Goal: Task Accomplishment & Management: Complete application form

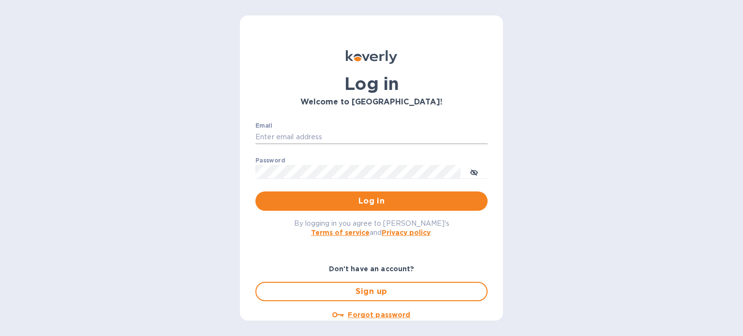
click at [341, 133] on input "Email" at bounding box center [371, 137] width 232 height 15
type input "[PERSON_NAME][EMAIL_ADDRESS][DOMAIN_NAME]"
click at [309, 179] on div "Password ​" at bounding box center [371, 174] width 232 height 35
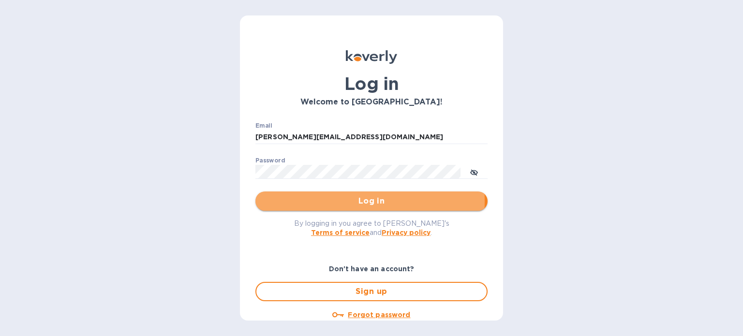
click at [328, 201] on span "Log in" at bounding box center [371, 201] width 217 height 12
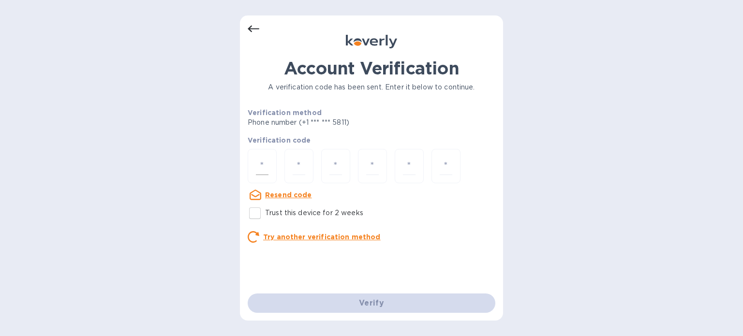
click at [270, 162] on div at bounding box center [262, 166] width 29 height 34
type input "2"
type input "1"
type input "7"
type input "0"
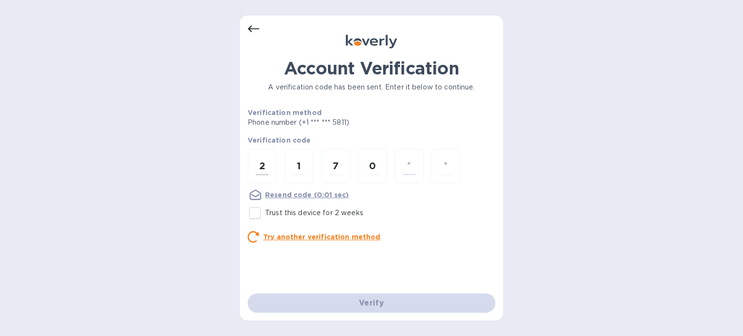
type input "1"
type input "2"
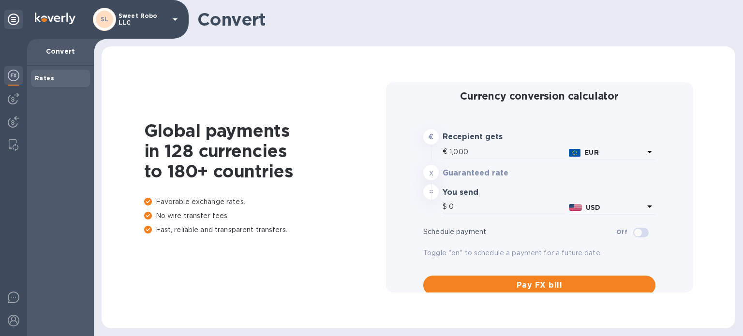
type input "1,180.79"
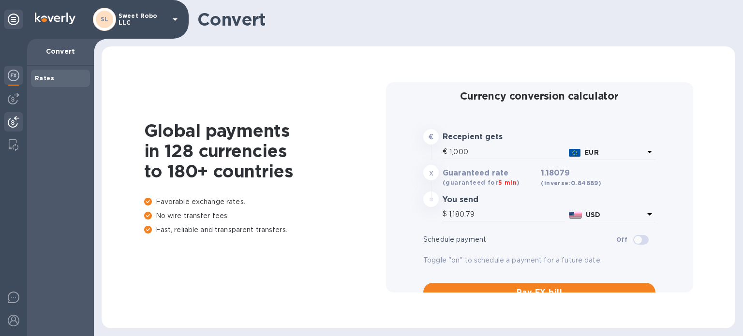
click at [15, 126] on img at bounding box center [14, 122] width 12 height 12
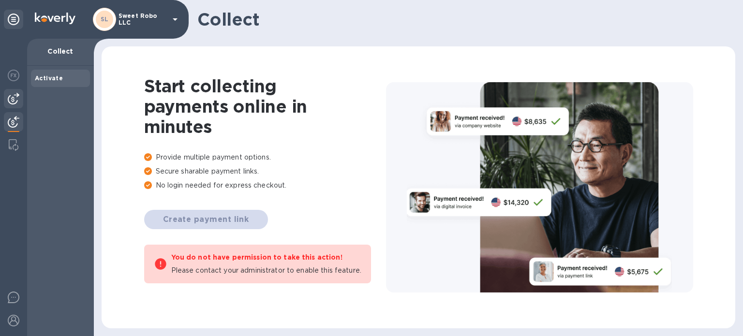
click at [14, 93] on img at bounding box center [14, 99] width 12 height 12
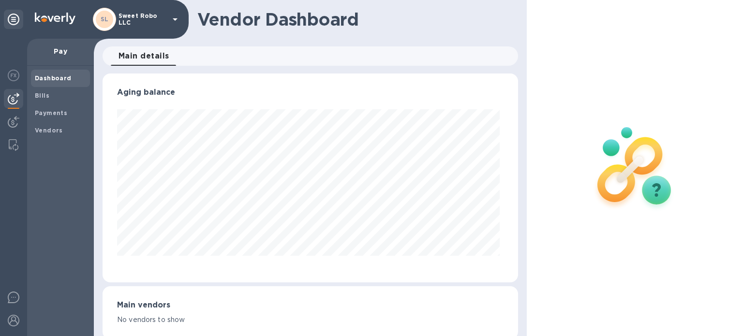
scroll to position [209, 412]
click at [51, 131] on b "Vendors" at bounding box center [49, 130] width 28 height 7
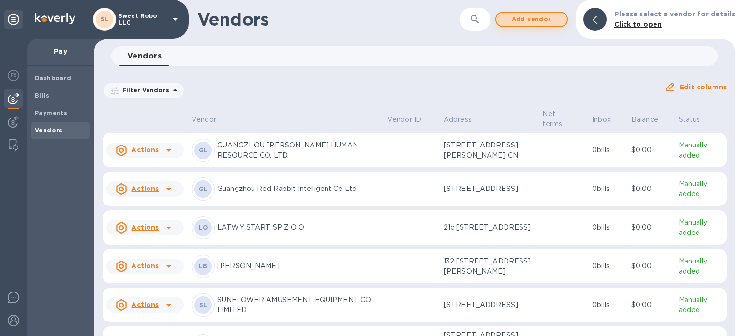
click at [549, 19] on span "Add vendor" at bounding box center [531, 20] width 55 height 12
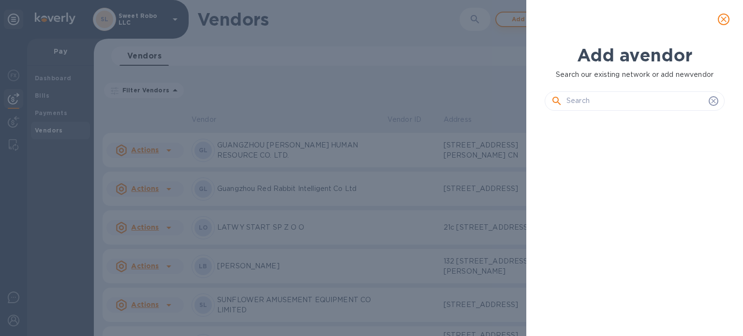
scroll to position [185, 184]
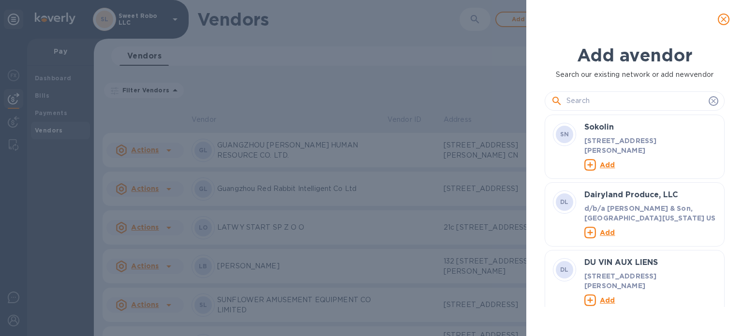
click at [618, 103] on input "text" at bounding box center [636, 101] width 138 height 15
paste input "Viktoryia Sapeha"
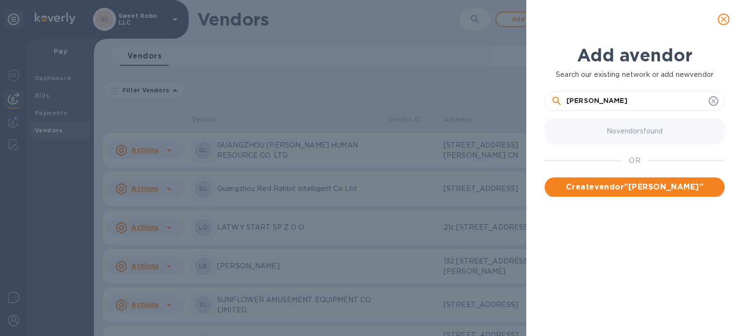
type input "Viktoryia Sapeha"
click at [623, 190] on span "Create vendor " Viktoryia Sapeha "" at bounding box center [634, 187] width 164 height 12
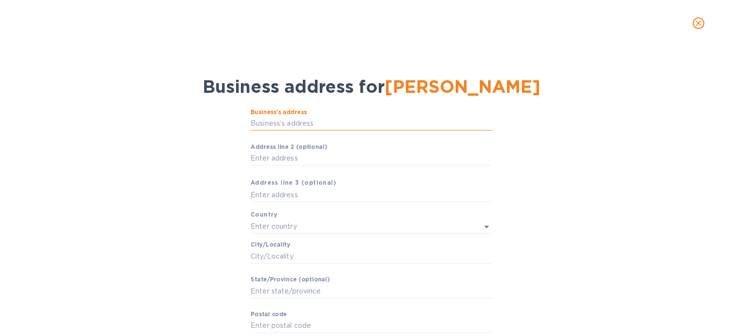
click at [313, 123] on input "Business’s аddress" at bounding box center [372, 124] width 242 height 15
click at [269, 123] on input "Business’s аddress" at bounding box center [372, 124] width 242 height 15
paste input "Panienska 1a/43"
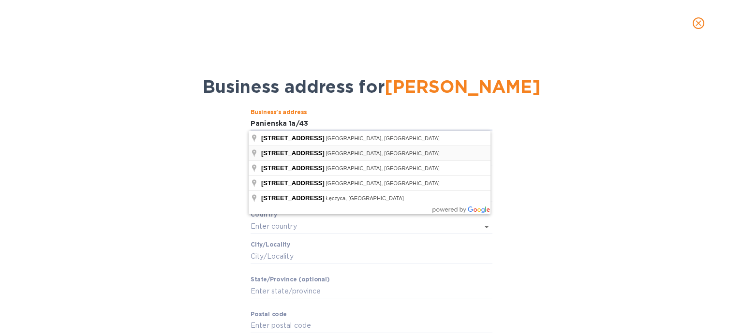
type input "1 Panieńska"
type input "Poland"
type input "Warszawa"
type input "Województwo mazowieckie"
type input "03-704"
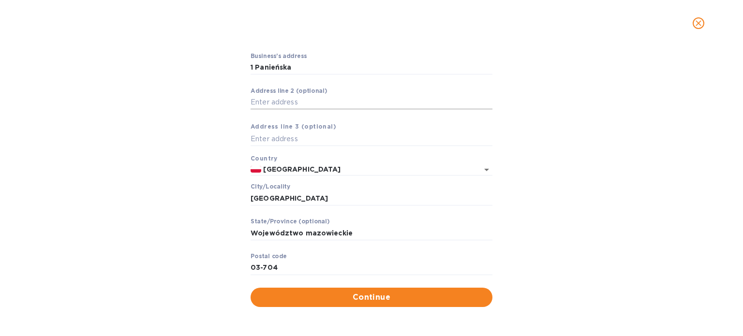
scroll to position [56, 0]
drag, startPoint x: 358, startPoint y: 234, endPoint x: 227, endPoint y: 257, distance: 133.2
click at [227, 257] on div "Business’s аddress 1 Panieńska ​ Аddress line 2 (optional) ​ Аddress line 3 (op…" at bounding box center [372, 180] width 718 height 266
click at [253, 66] on input "1 Panieńska" at bounding box center [372, 67] width 242 height 15
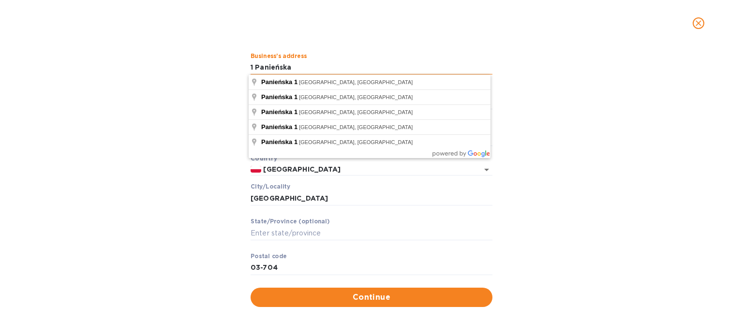
click at [251, 64] on input "1 Panieńska" at bounding box center [372, 67] width 242 height 15
click at [255, 67] on input "1a Panieńska" at bounding box center [372, 67] width 242 height 15
type input "1a/ Panieńska43"
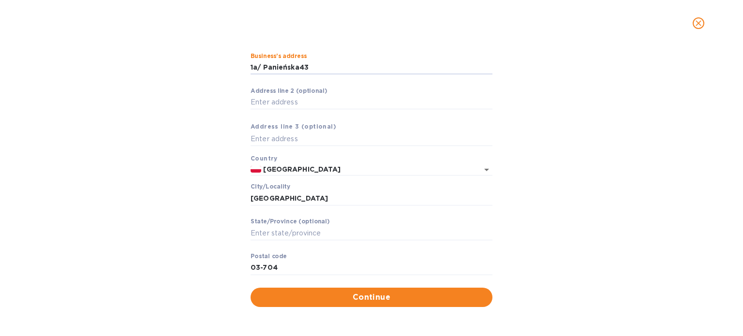
drag, startPoint x: 308, startPoint y: 65, endPoint x: 242, endPoint y: 64, distance: 65.8
click at [242, 64] on div "Business’s аddress 1a/ Panieńska43 ​ Аddress line 2 (optional) ​ Аddress line 3…" at bounding box center [372, 180] width 718 height 266
paste input "Panienska 1a/43"
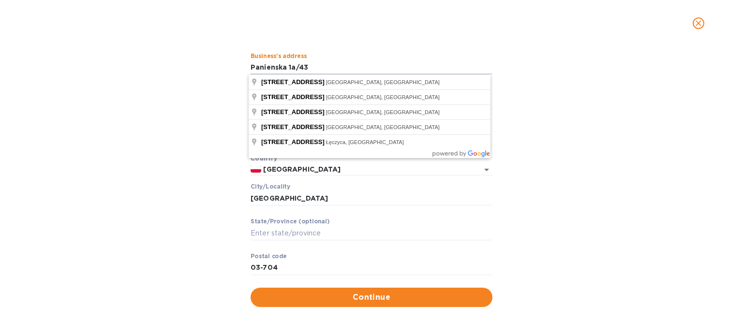
type input "Panienska 1a/43"
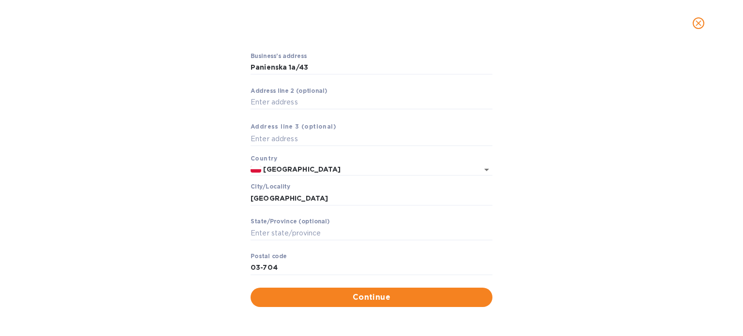
click at [209, 127] on div "Business’s аddress Panienska 1a/43 ​ Аddress line 2 (optional) ​ Аddress line 3…" at bounding box center [372, 180] width 718 height 266
click at [368, 295] on span "Continue" at bounding box center [371, 298] width 226 height 12
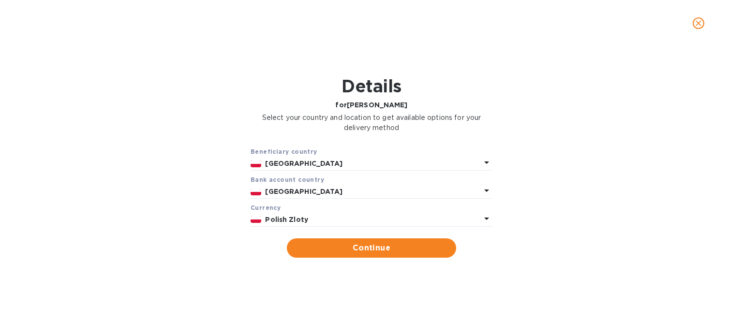
click at [293, 220] on b "Polish Zloty" at bounding box center [286, 220] width 43 height 8
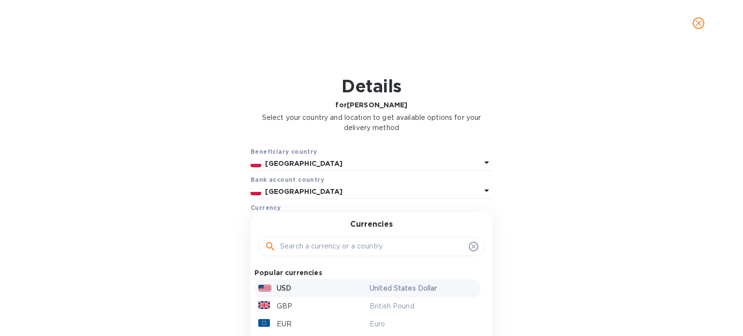
click at [290, 289] on div "USD" at bounding box center [311, 289] width 111 height 14
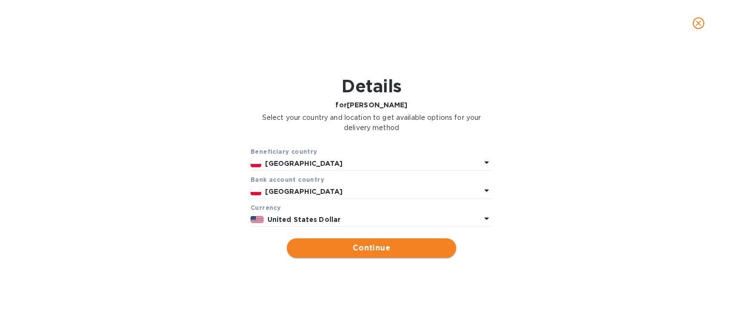
click at [375, 245] on span "Continue" at bounding box center [372, 248] width 154 height 12
type input "Viktoryia Sapeha"
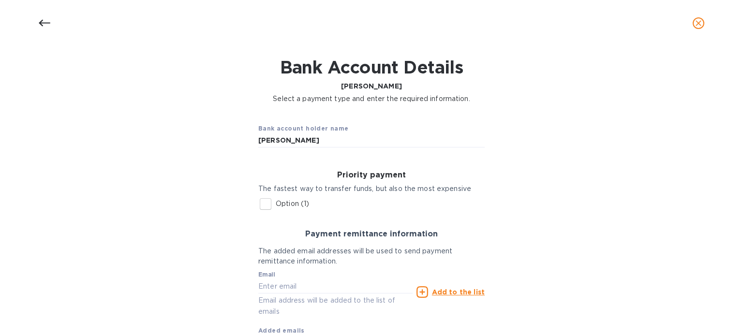
scroll to position [19, 0]
click at [266, 202] on input "Option (1)" at bounding box center [265, 204] width 20 height 20
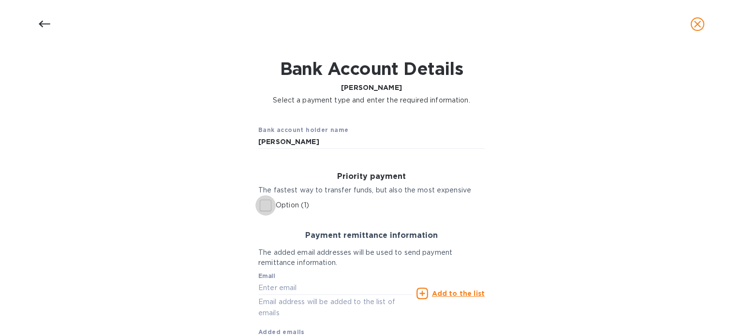
checkbox input "true"
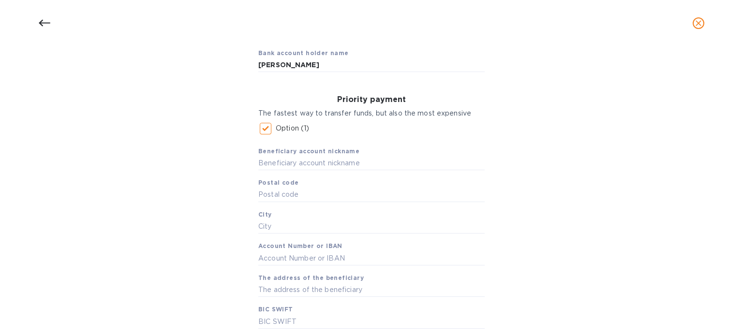
scroll to position [95, 0]
click at [339, 164] on input "text" at bounding box center [371, 163] width 226 height 15
click at [323, 164] on input "text" at bounding box center [371, 163] width 226 height 15
paste input "Viktoryia Sapeha"
type input "Viktoryia Sapeha"
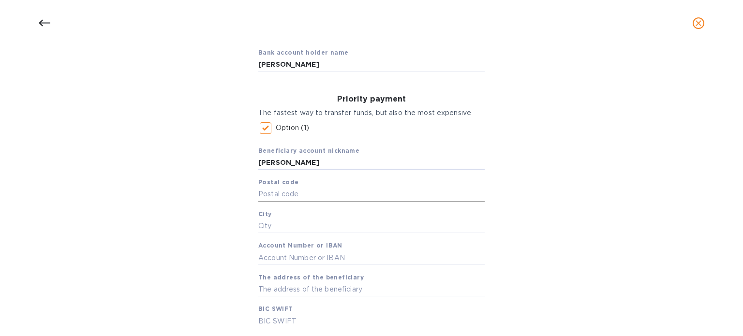
click at [330, 193] on input "text" at bounding box center [371, 194] width 226 height 15
click at [296, 190] on input "text" at bounding box center [371, 194] width 226 height 15
paste input "03-704"
type input "03-704"
click at [308, 231] on input "text" at bounding box center [371, 226] width 226 height 15
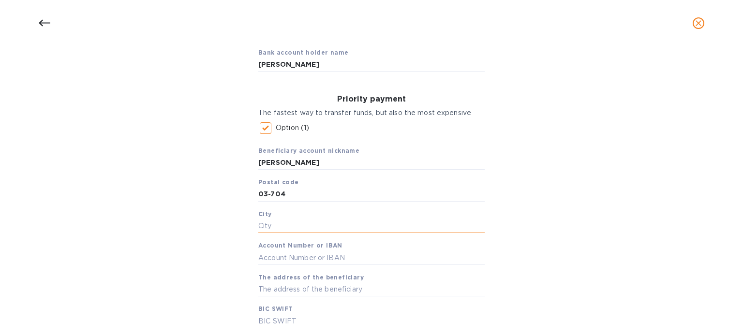
paste input "Warszawa"
type input "Warszawa"
click at [302, 259] on input "text" at bounding box center [371, 258] width 226 height 15
click at [282, 258] on input "text" at bounding box center [371, 258] width 226 height 15
paste input "GB05TCCL04140484108987"
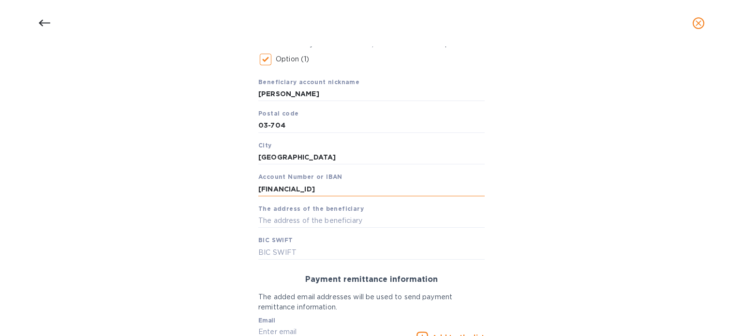
scroll to position [164, 0]
type input "GB05TCCL04140484108987"
click at [292, 222] on input "text" at bounding box center [371, 220] width 226 height 15
click at [334, 220] on input "text" at bounding box center [371, 220] width 226 height 15
paste input "Panienska 1a/43"
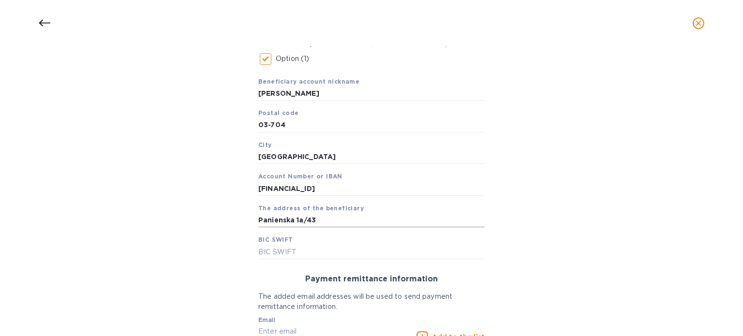
click at [399, 214] on input "Panienska 1a/43" at bounding box center [371, 220] width 226 height 15
paste input "03-704 Warszawa"
type input "Panienska 1a/43 03-704 Warszawa Poland"
click at [286, 250] on input "text" at bounding box center [371, 252] width 226 height 15
paste input "TCCLGB3L"
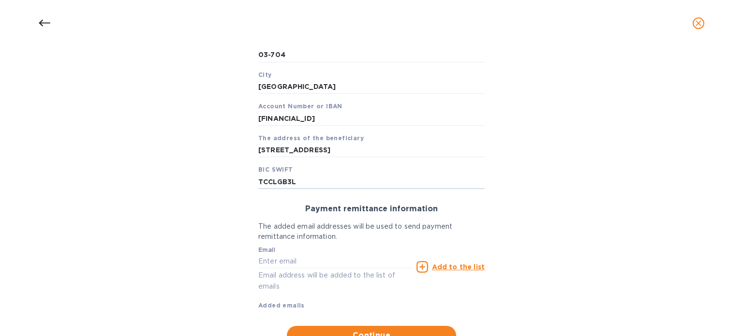
scroll to position [273, 0]
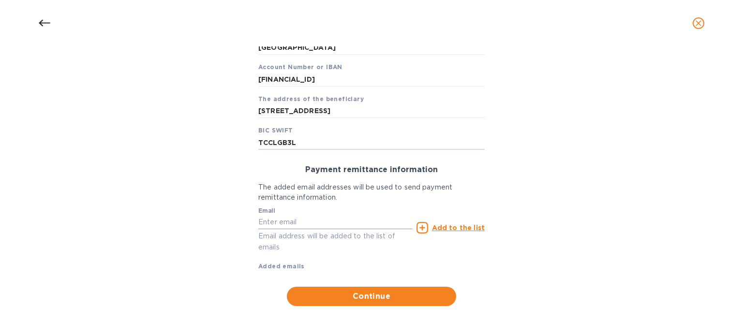
type input "TCCLGB3L"
click at [278, 218] on input "text" at bounding box center [335, 222] width 154 height 15
type input "[PERSON_NAME][EMAIL_ADDRESS][DOMAIN_NAME]"
click at [422, 228] on icon at bounding box center [423, 228] width 12 height 12
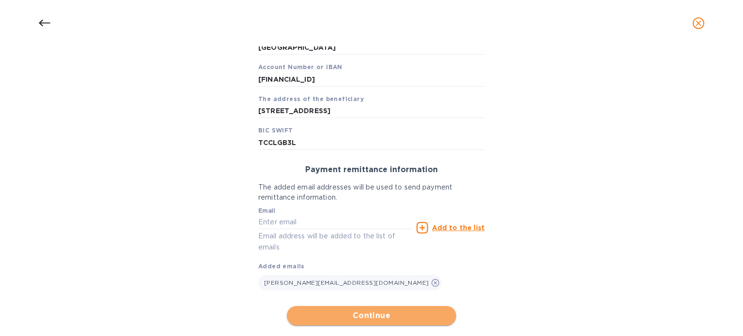
click at [355, 313] on span "Continue" at bounding box center [372, 316] width 154 height 12
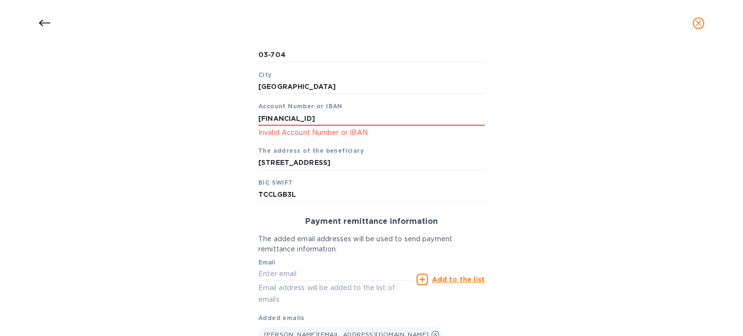
scroll to position [228, 0]
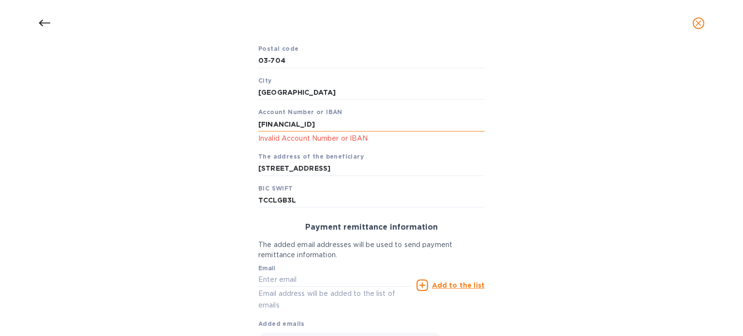
click at [375, 123] on input "GB05TCCL04140484108987" at bounding box center [371, 124] width 226 height 15
click at [258, 122] on input "GB05TCCL04140484108987" at bounding box center [371, 124] width 226 height 15
drag, startPoint x: 359, startPoint y: 123, endPoint x: 263, endPoint y: 123, distance: 96.3
click at [263, 123] on input "GB05TCCL04140484108987" at bounding box center [371, 124] width 226 height 15
type input "GB05TCCL04140484108987"
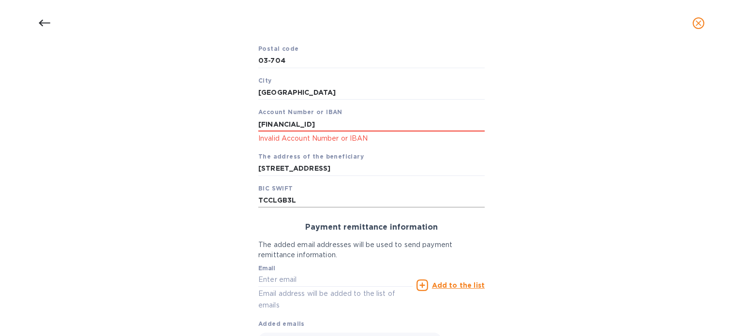
click at [389, 205] on input "TCCLGB3L" at bounding box center [371, 201] width 226 height 15
click at [326, 265] on div "Email Email address will be added to the list of emails" at bounding box center [335, 288] width 154 height 46
click at [300, 273] on input "text" at bounding box center [335, 280] width 154 height 15
type input "[PERSON_NAME][EMAIL_ADDRESS][DOMAIN_NAME]"
click at [422, 284] on icon at bounding box center [423, 286] width 12 height 12
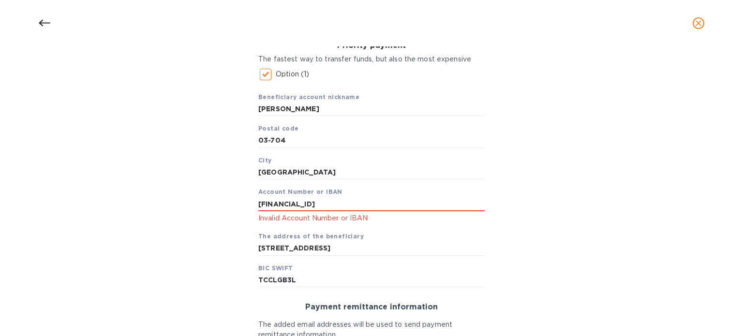
scroll to position [145, 0]
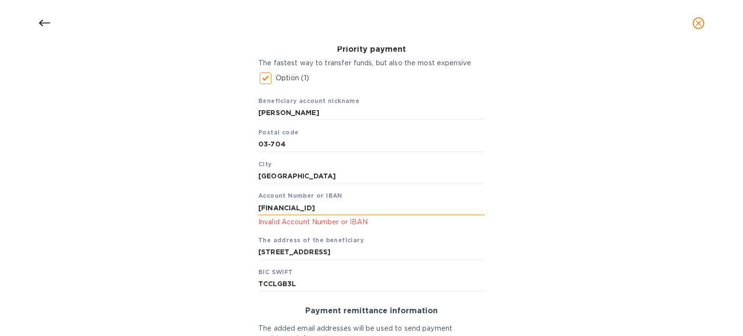
click at [296, 204] on input "GB05TCCL04140484108987" at bounding box center [371, 208] width 226 height 15
click at [312, 207] on input "GB05TCCL04140484108987" at bounding box center [371, 208] width 226 height 15
click at [331, 208] on input "GB05TCCL04140484108987" at bounding box center [371, 208] width 226 height 15
click at [343, 208] on input "GB05TCCL04140484108987" at bounding box center [371, 208] width 226 height 15
click at [255, 203] on div "Priority payment The fastest way to transfer funds, but also the most expensive…" at bounding box center [372, 168] width 242 height 262
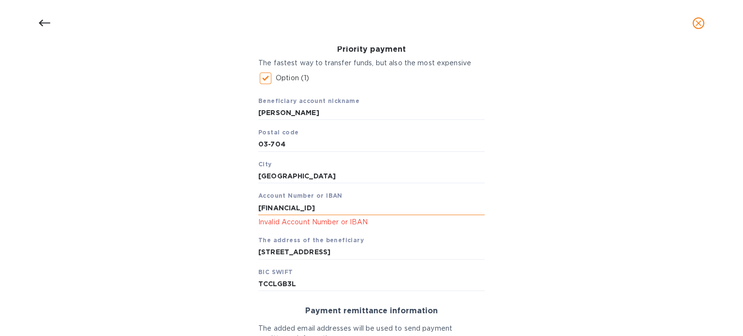
drag, startPoint x: 258, startPoint y: 210, endPoint x: 385, endPoint y: 203, distance: 127.4
click at [385, 203] on input "GB05TCCL04140484108987" at bounding box center [371, 208] width 226 height 15
click at [241, 243] on div "Bank account holder name Viktoryia Sapeha Priority payment The fastest way to t…" at bounding box center [372, 222] width 718 height 477
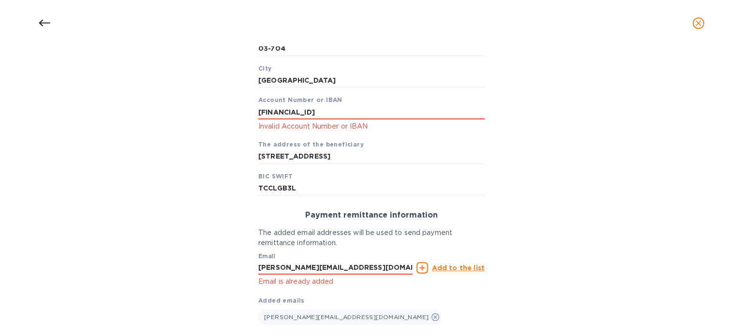
scroll to position [241, 0]
click at [251, 226] on div "Payment remittance information The added email addresses will be used to send p…" at bounding box center [372, 266] width 242 height 129
